Goal: Information Seeking & Learning: Learn about a topic

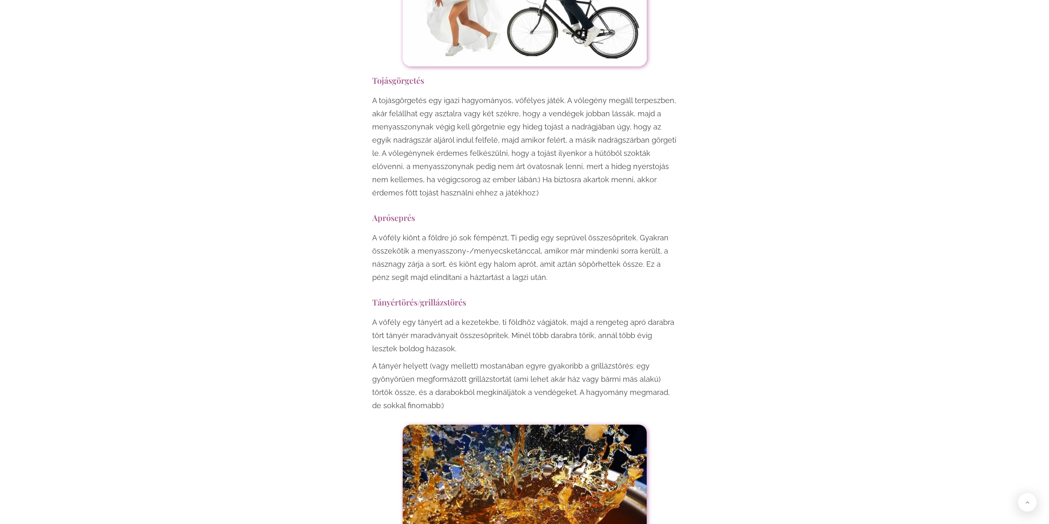
scroll to position [1896, 0]
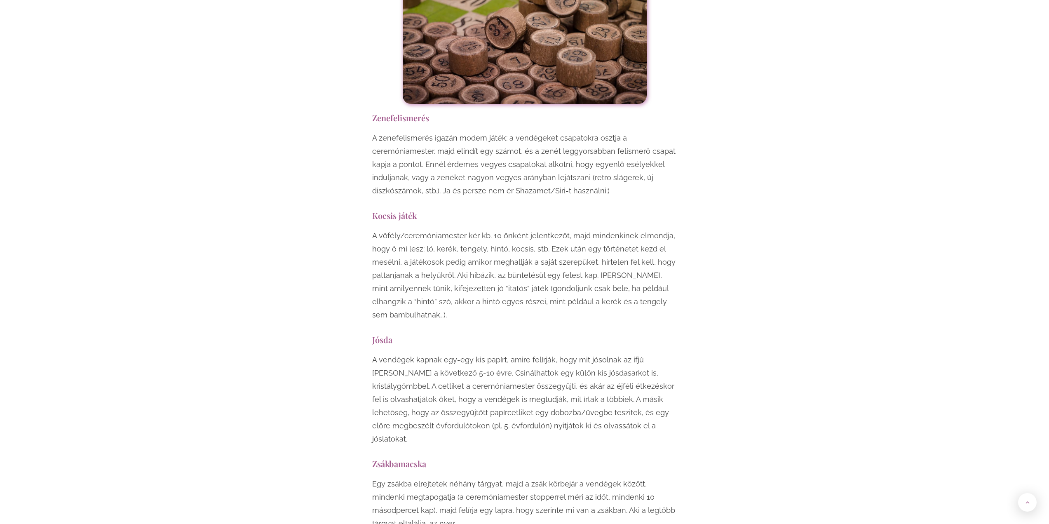
scroll to position [4164, 0]
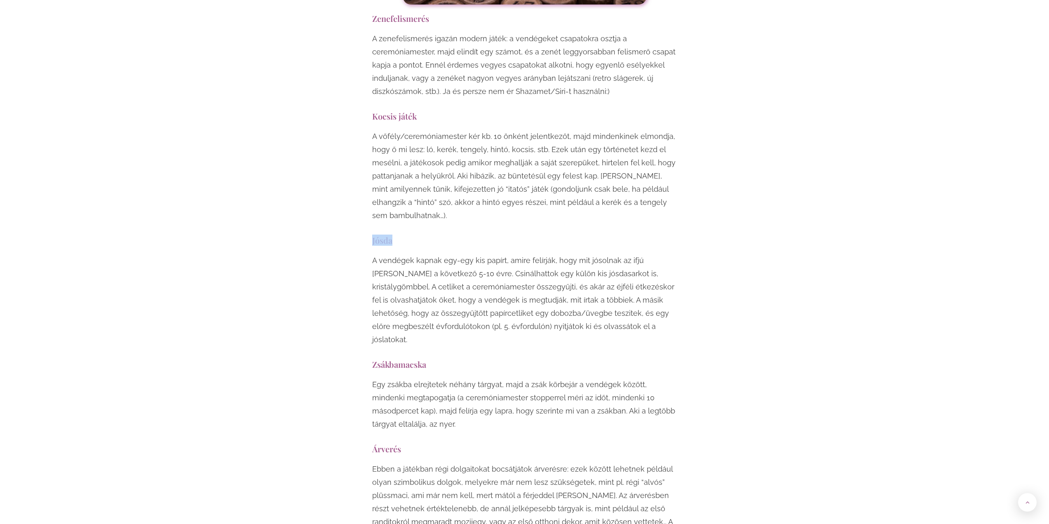
drag, startPoint x: 366, startPoint y: 162, endPoint x: 391, endPoint y: 162, distance: 24.3
copy h3 "Jósda"
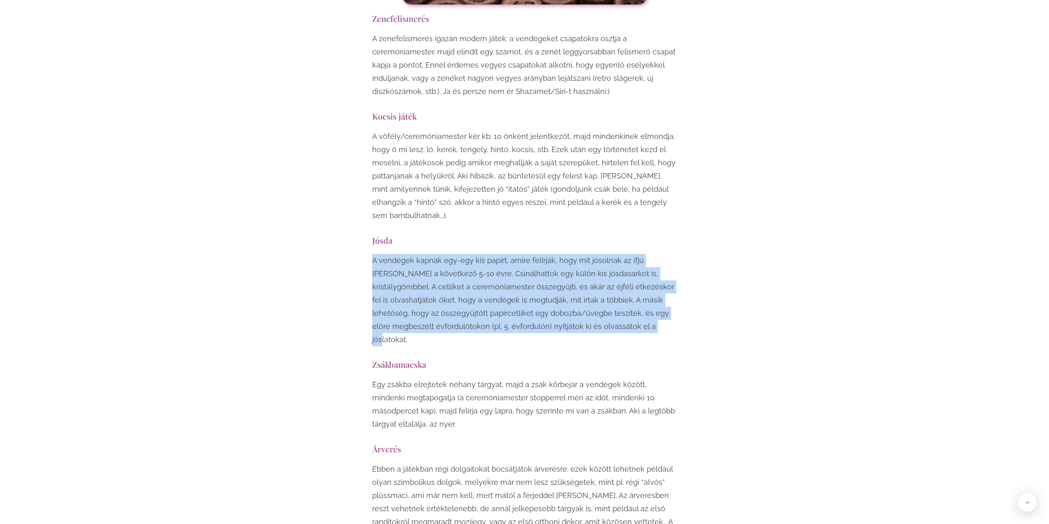
drag, startPoint x: 371, startPoint y: 180, endPoint x: 554, endPoint y: 243, distance: 193.8
copy p "A vendégek kapnak egy-egy kis papírt, amire felírják, hogy mit jósolnak az ifjú…"
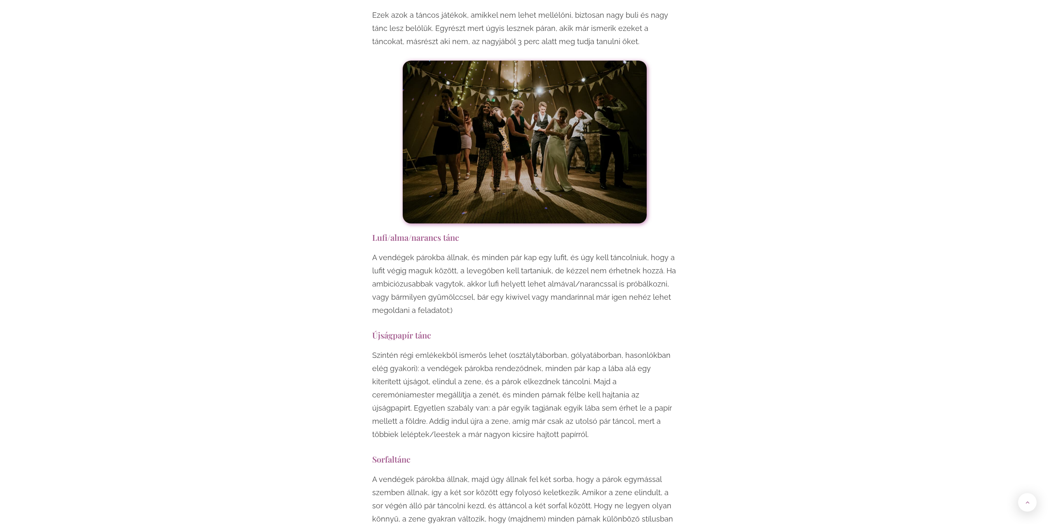
scroll to position [5565, 0]
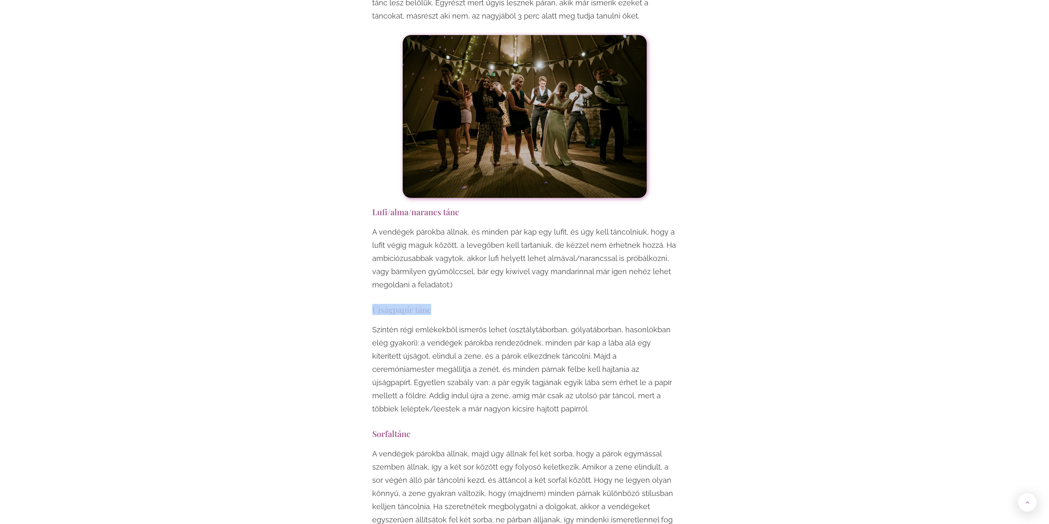
drag, startPoint x: 371, startPoint y: 219, endPoint x: 444, endPoint y: 216, distance: 73.0
copy h3 "Újságpapír tánc"
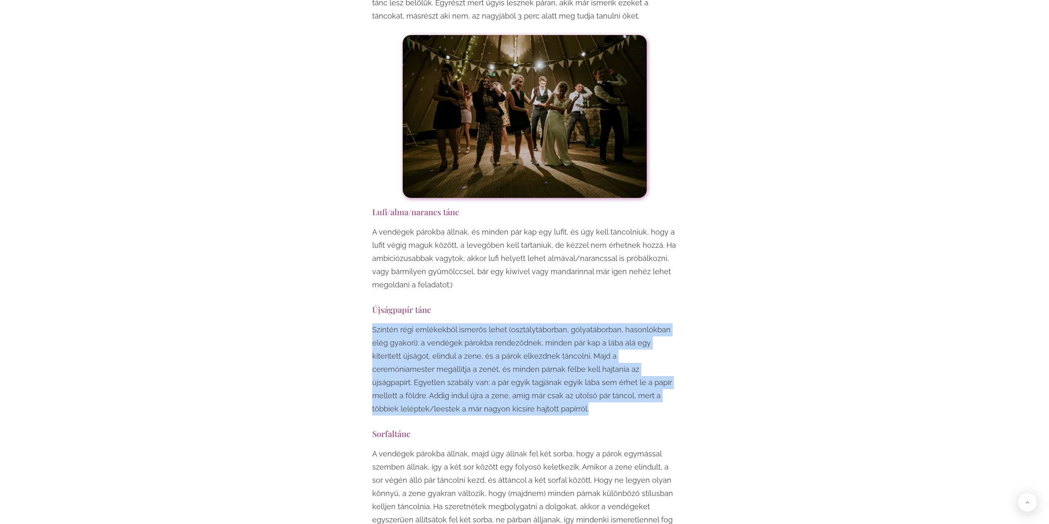
drag, startPoint x: 366, startPoint y: 232, endPoint x: 500, endPoint y: 312, distance: 154.9
copy p "Szintén régi emlékekből ismerős lehet (osztálytáborban, gólyatáborban, hasonlók…"
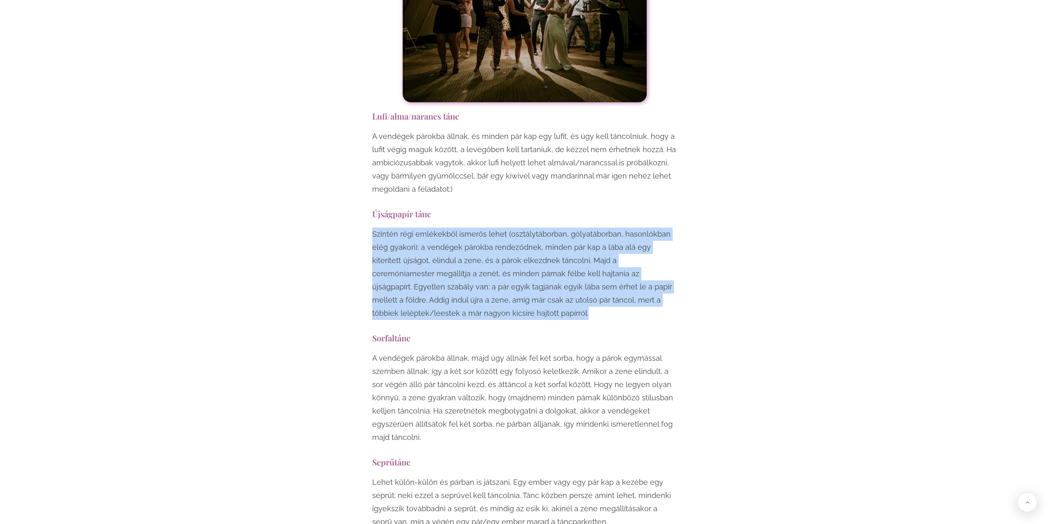
scroll to position [5689, 0]
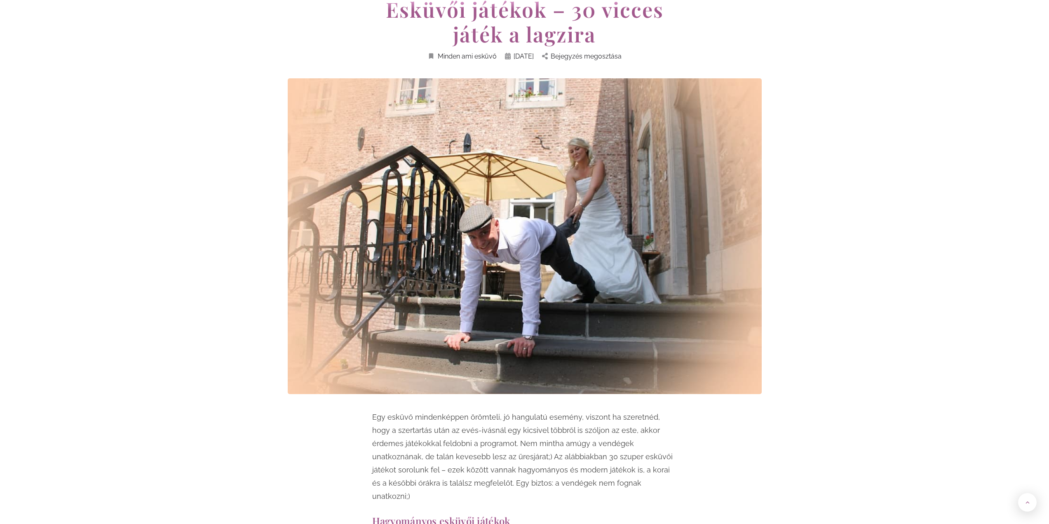
scroll to position [124, 0]
